Goal: Task Accomplishment & Management: Manage account settings

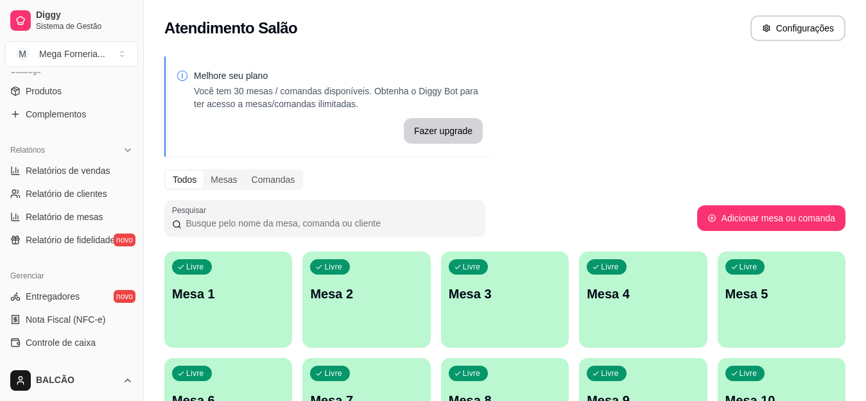
scroll to position [330, 0]
click at [80, 164] on span "Relatórios de vendas" at bounding box center [68, 170] width 85 height 13
select select "ALL"
select select "0"
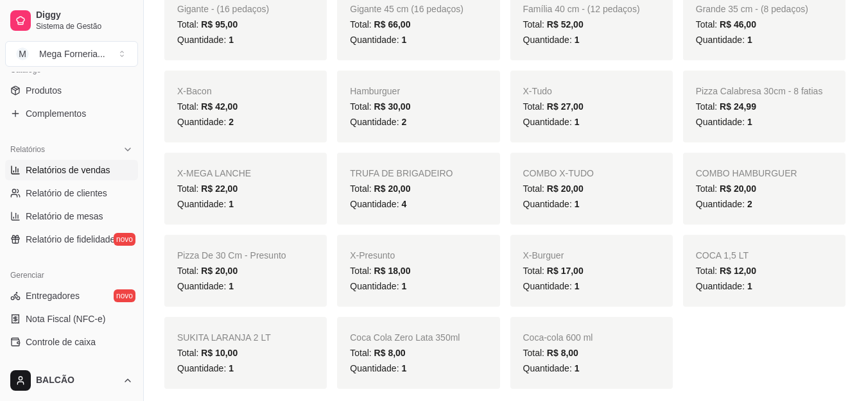
scroll to position [321, 0]
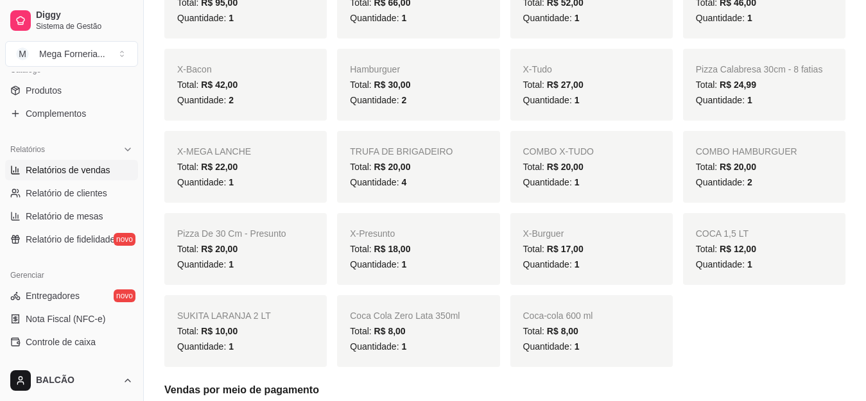
click at [421, 155] on span "TRUFA DE BRIGADEIRO" at bounding box center [401, 151] width 103 height 10
click at [426, 166] on div "Total: R$ 20,00" at bounding box center [418, 166] width 137 height 15
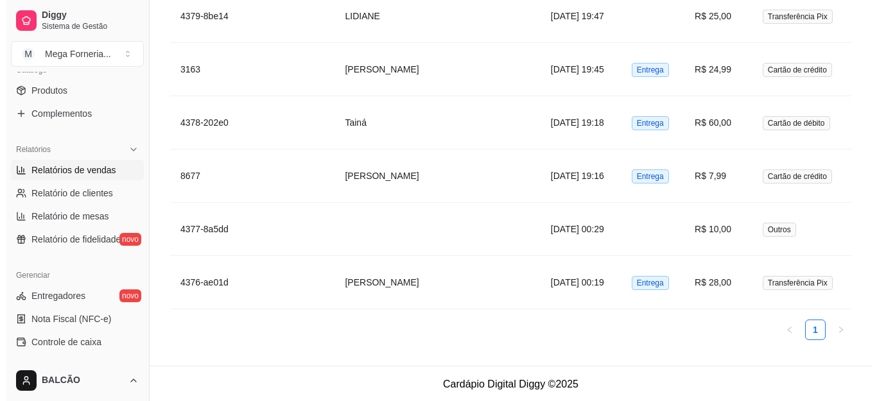
scroll to position [1883, 0]
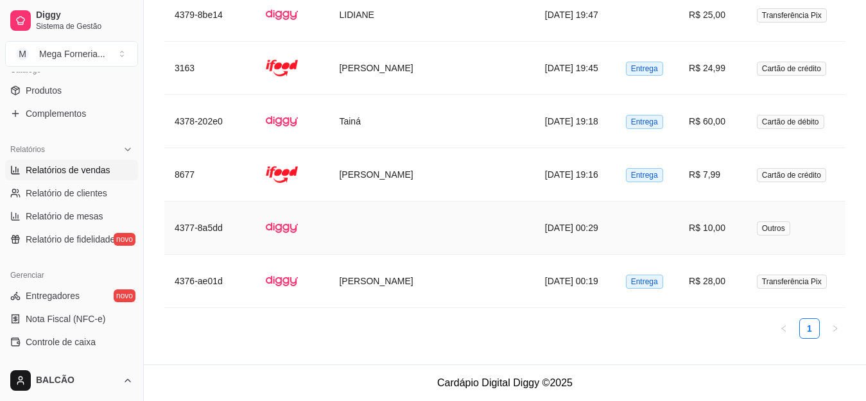
click at [444, 238] on td at bounding box center [431, 228] width 205 height 53
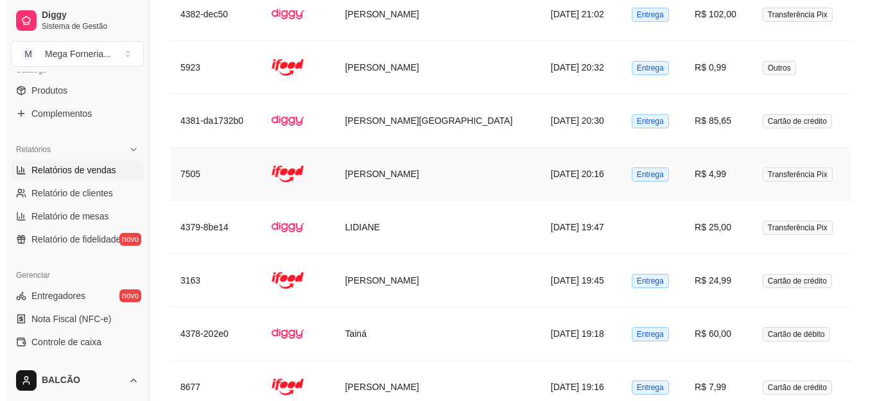
scroll to position [1675, 0]
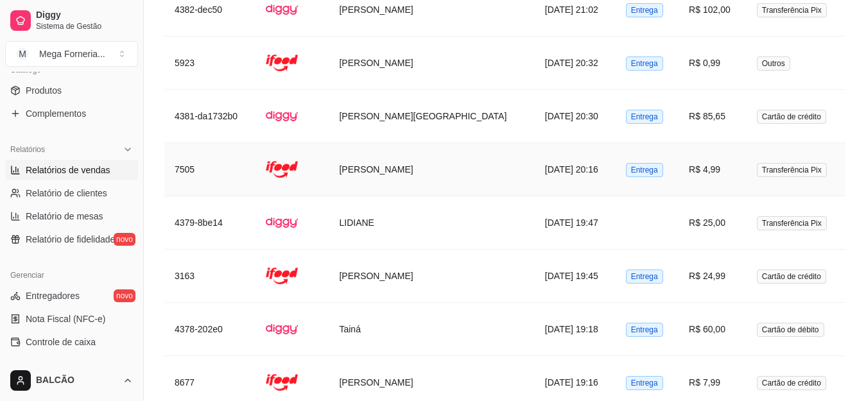
click at [455, 180] on td "[PERSON_NAME]" at bounding box center [431, 169] width 205 height 53
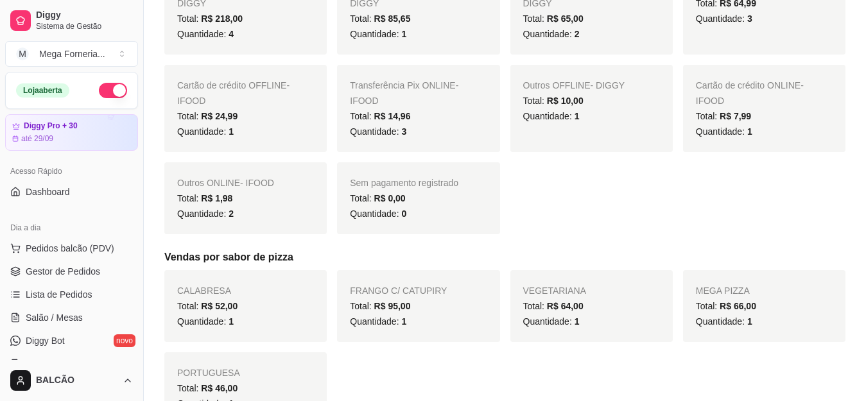
scroll to position [712, 0]
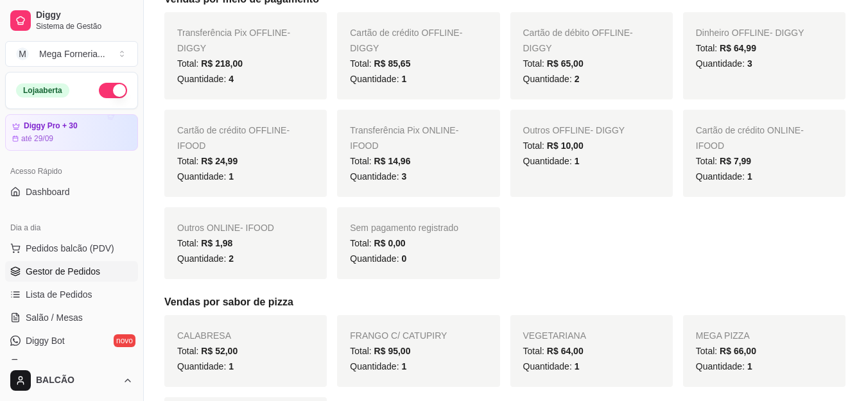
click at [52, 272] on span "Gestor de Pedidos" at bounding box center [63, 271] width 74 height 13
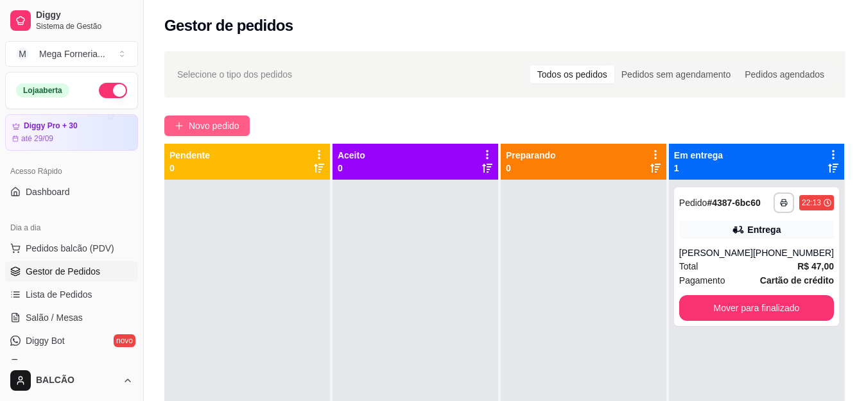
click at [216, 120] on span "Novo pedido" at bounding box center [214, 126] width 51 height 14
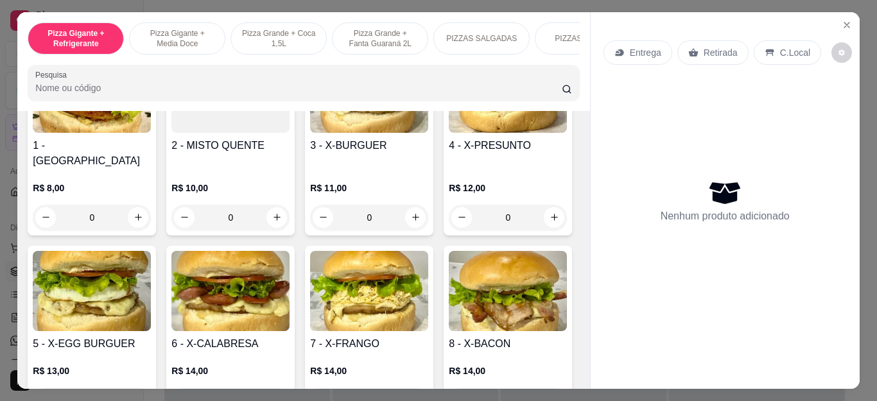
scroll to position [1798, 0]
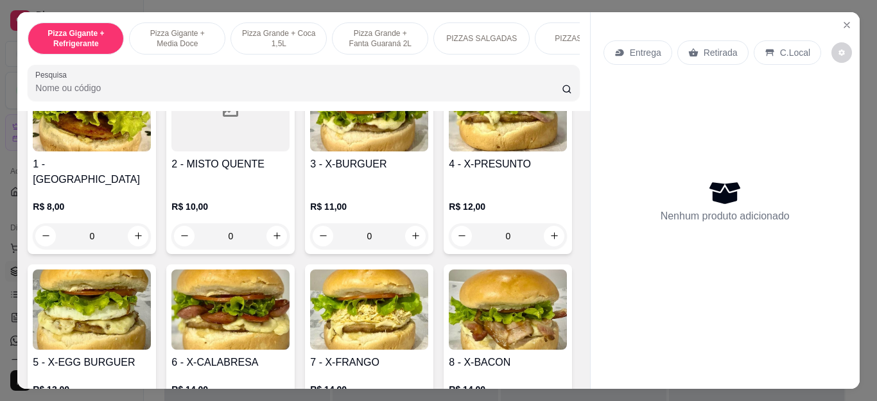
click at [135, 16] on icon "increase-product-quantity" at bounding box center [138, 12] width 7 height 7
type input "1"
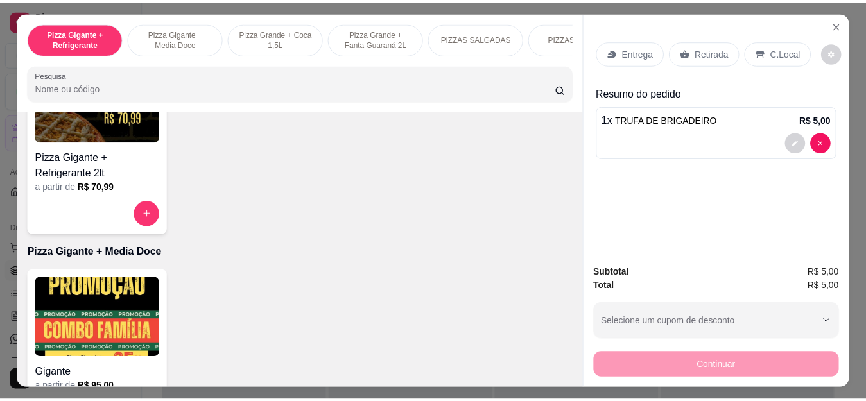
scroll to position [0, 0]
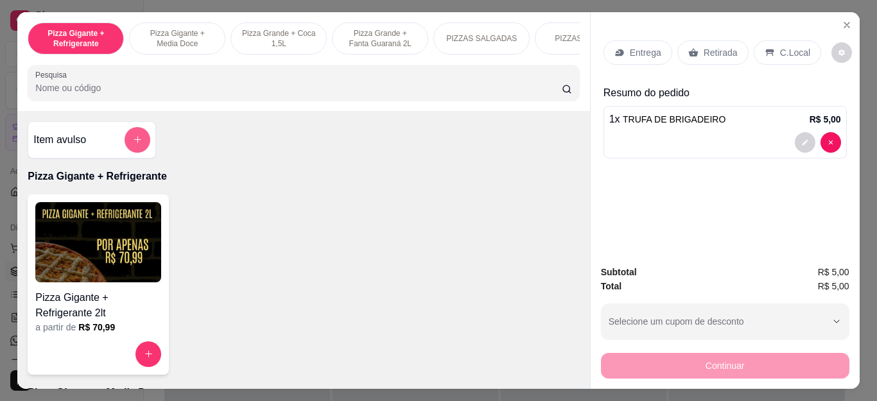
click at [137, 139] on button "add-separate-item" at bounding box center [138, 140] width 26 height 26
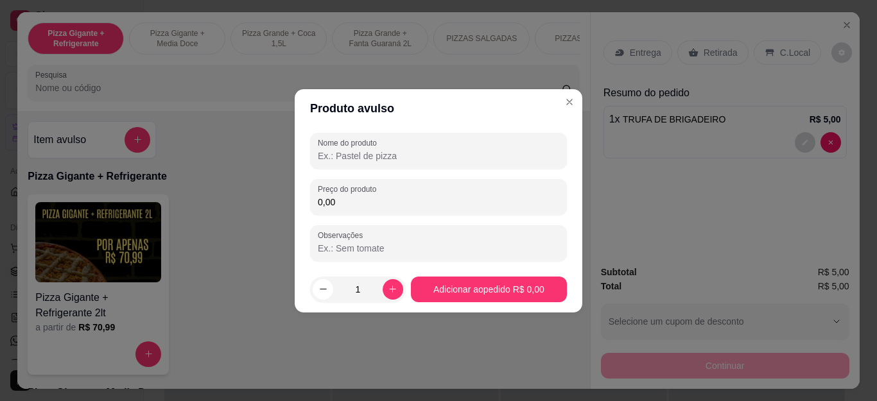
click at [407, 160] on input "Nome do produto" at bounding box center [438, 156] width 241 height 13
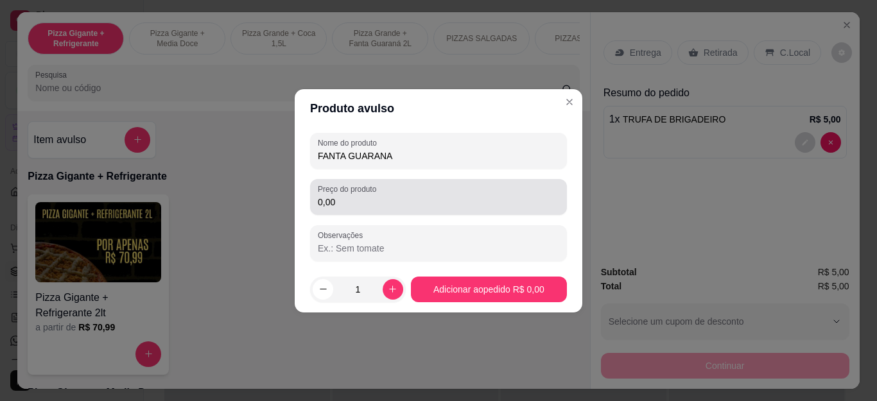
type input "FANTA GUARANA"
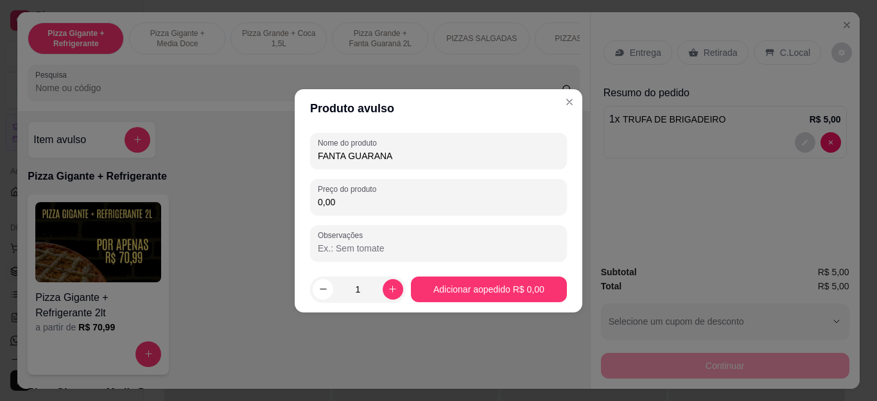
click at [415, 198] on input "0,00" at bounding box center [438, 202] width 241 height 13
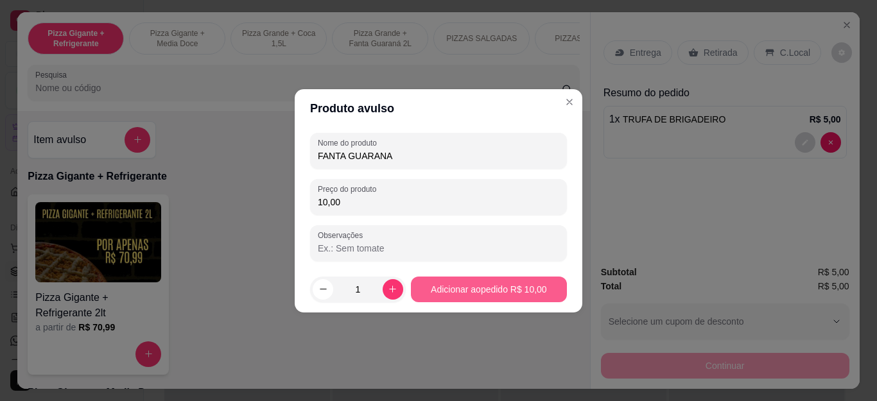
type input "10,00"
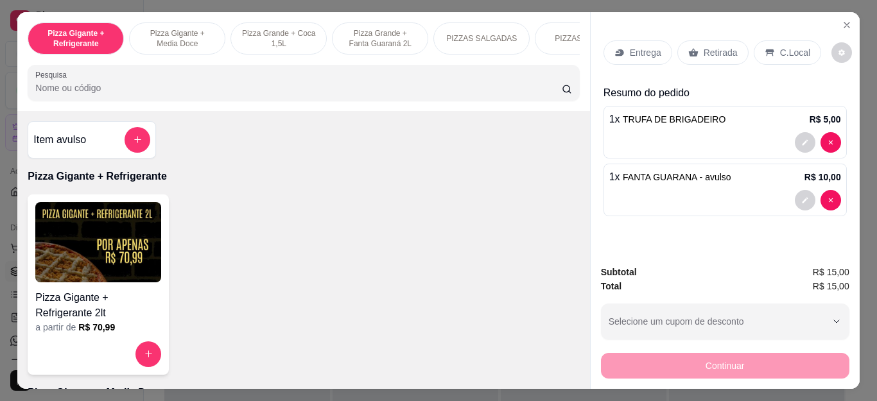
click at [730, 368] on div "Continuar" at bounding box center [725, 364] width 248 height 29
click at [709, 40] on div "Retirada" at bounding box center [712, 52] width 71 height 24
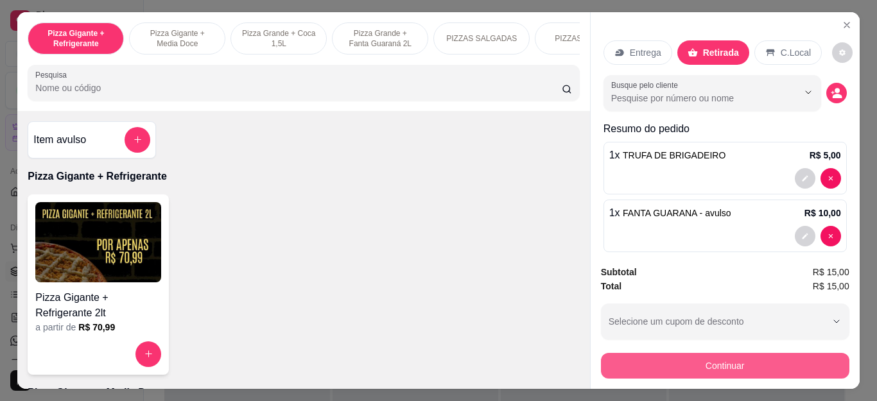
click at [711, 354] on button "Continuar" at bounding box center [725, 366] width 248 height 26
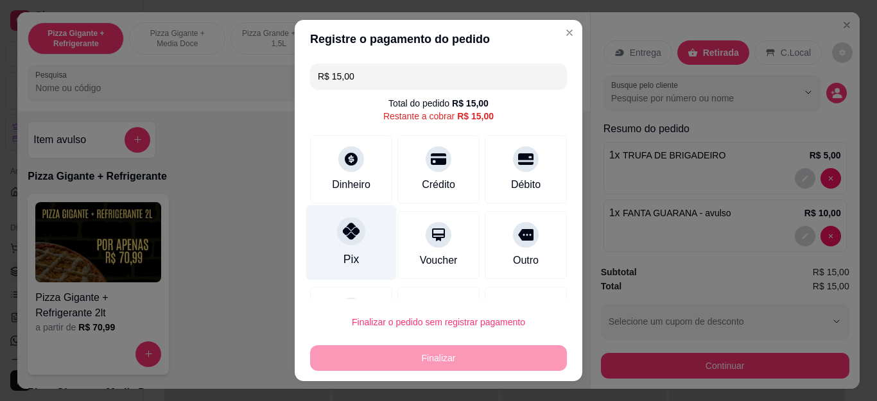
click at [355, 263] on div "Pix" at bounding box center [351, 242] width 91 height 75
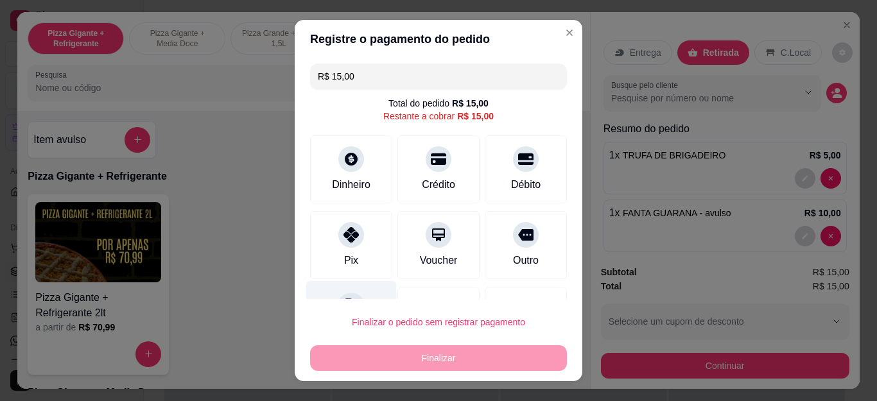
type input "R$ 0,00"
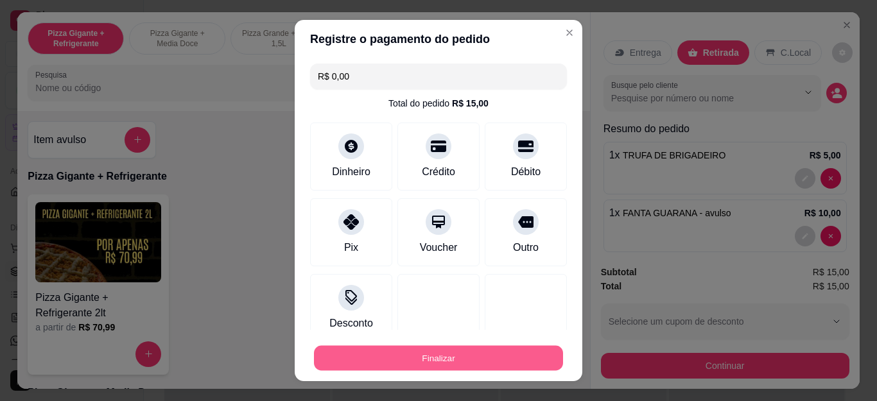
click at [424, 360] on button "Finalizar" at bounding box center [438, 357] width 249 height 25
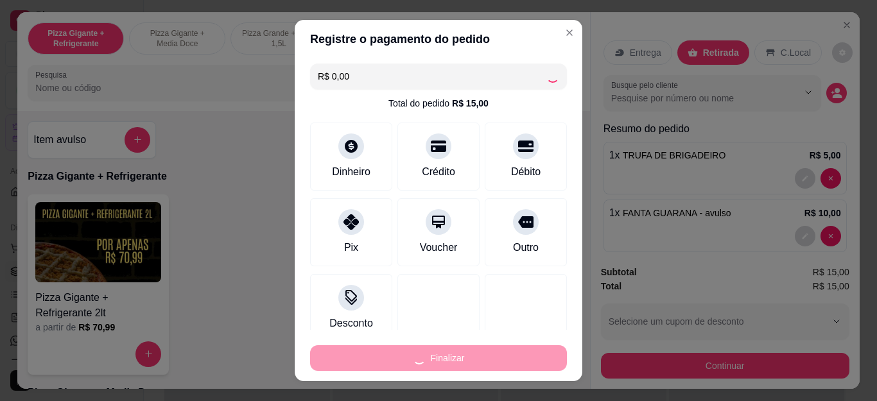
type input "0"
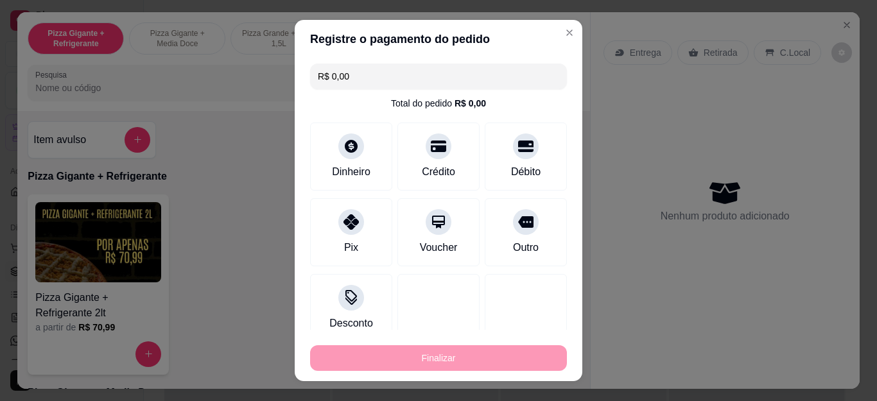
type input "-R$ 15,00"
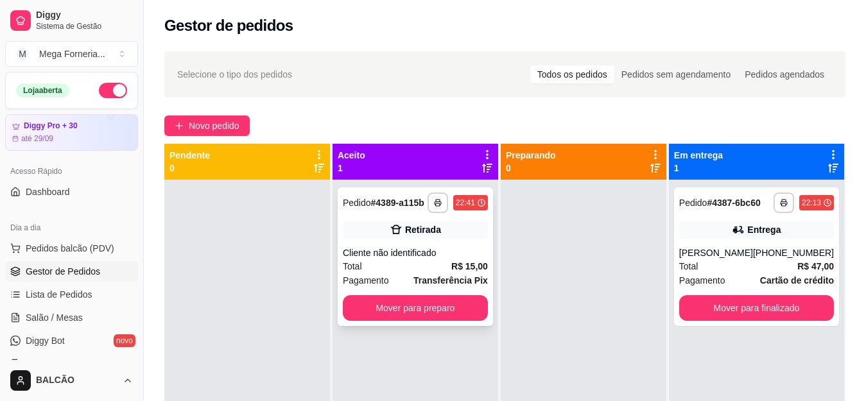
click at [480, 309] on button "Mover para preparo" at bounding box center [415, 308] width 145 height 26
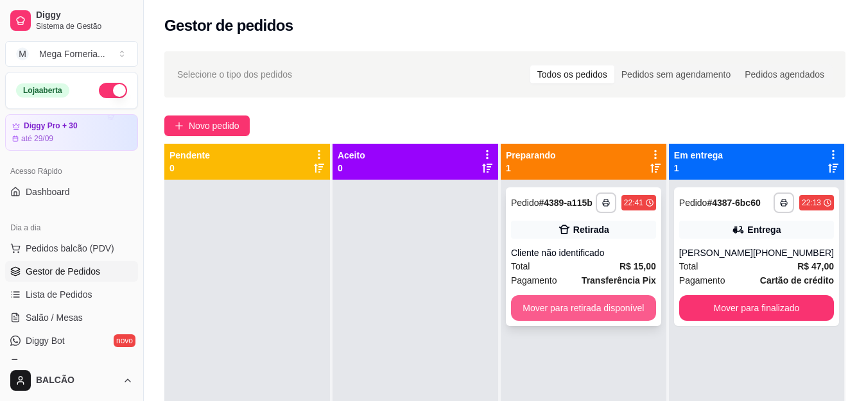
click at [539, 320] on button "Mover para retirada disponível" at bounding box center [583, 308] width 145 height 26
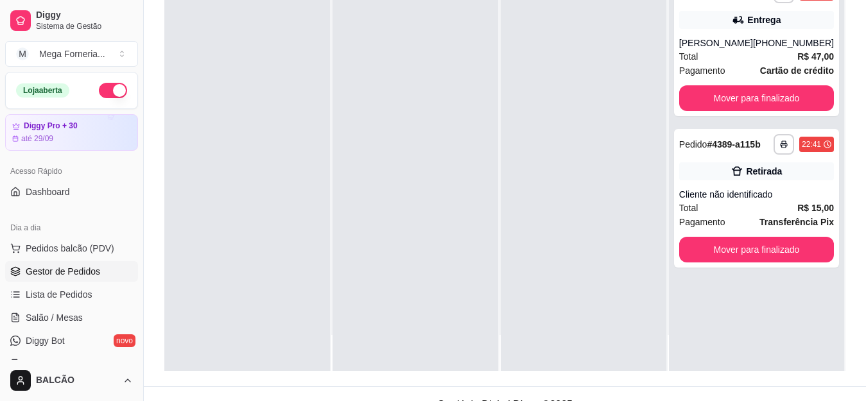
scroll to position [193, 0]
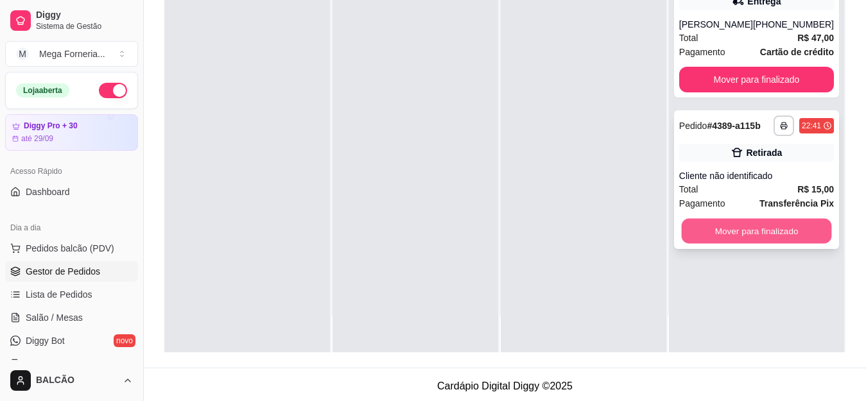
click at [756, 226] on button "Mover para finalizado" at bounding box center [756, 231] width 150 height 25
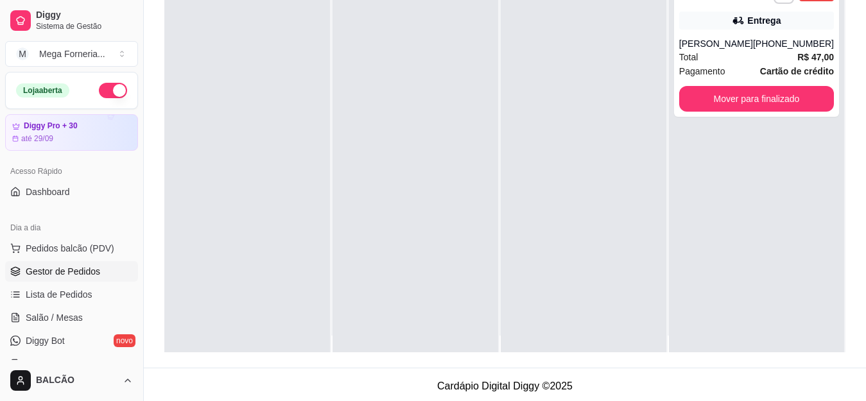
scroll to position [0, 0]
